Goal: Task Accomplishment & Management: Use online tool/utility

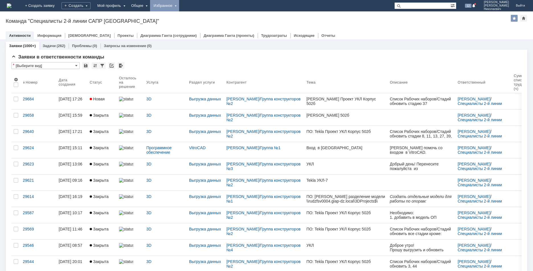
click at [179, 5] on div "Избранное" at bounding box center [164, 5] width 29 height 11
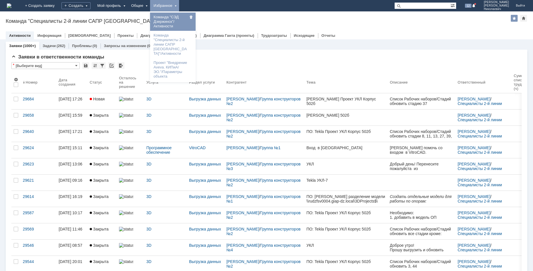
click at [193, 24] on link "Команда "СЭД Дзержинск"/Активности" at bounding box center [172, 22] width 43 height 16
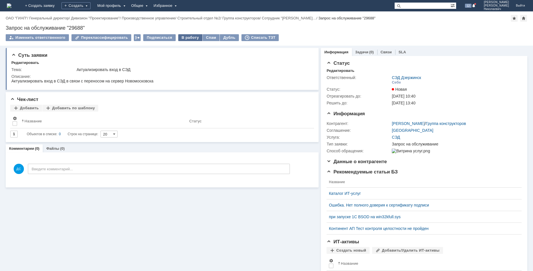
click at [188, 39] on div "В работу" at bounding box center [190, 37] width 24 height 7
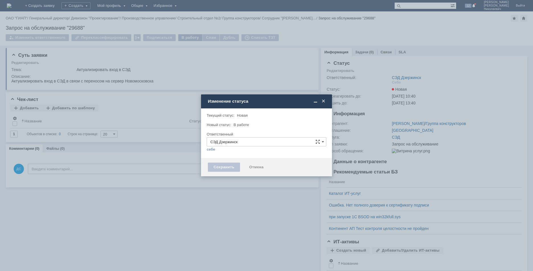
type input "[PERSON_NAME]"
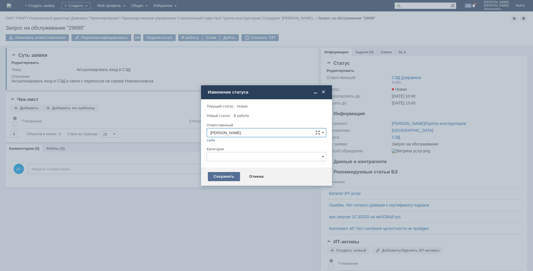
click at [221, 174] on div "Сохранить" at bounding box center [224, 176] width 32 height 9
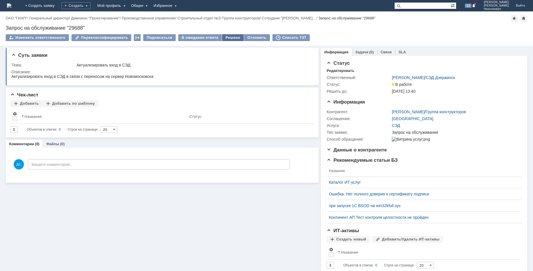
click at [229, 38] on div "Решено" at bounding box center [233, 37] width 22 height 7
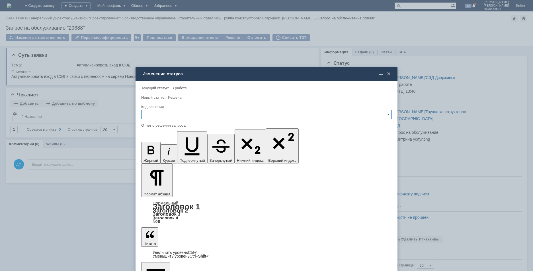
click at [165, 115] on input "text" at bounding box center [266, 114] width 251 height 9
click at [168, 156] on div "Решено" at bounding box center [267, 152] width 250 height 9
type input "Решено"
